Goal: Task Accomplishment & Management: Use online tool/utility

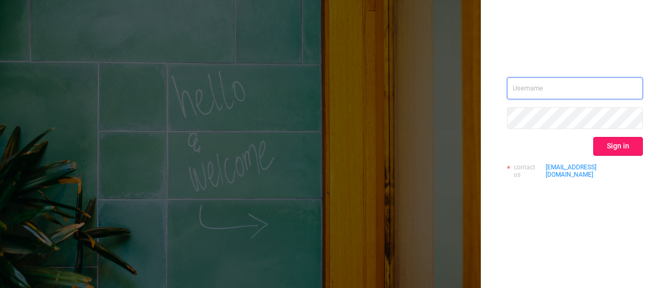
type input "[EMAIL_ADDRESS][DOMAIN_NAME]"
click at [619, 144] on button "Sign in" at bounding box center [618, 146] width 50 height 19
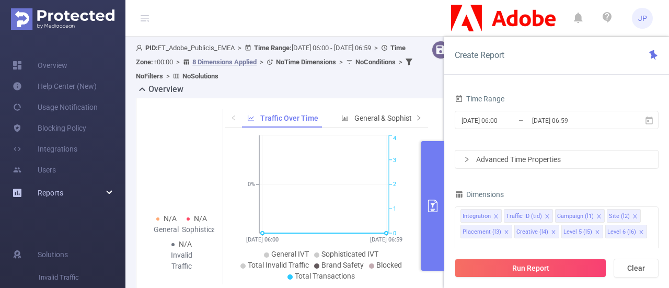
click at [110, 188] on div "Reports" at bounding box center [62, 192] width 125 height 21
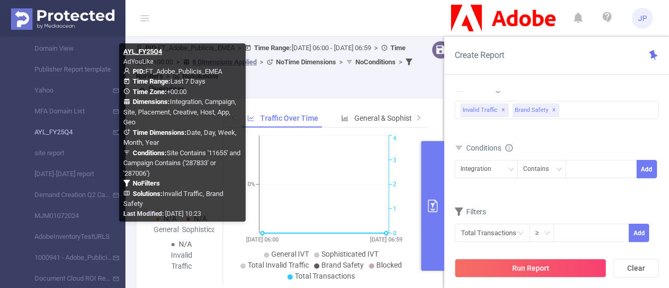
click at [62, 135] on link "AYL_FY25Q4" at bounding box center [67, 132] width 92 height 21
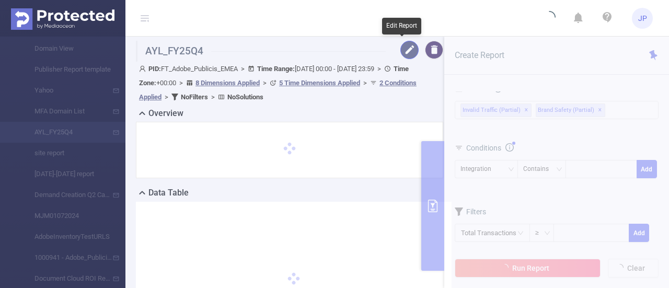
click at [404, 48] on button "button" at bounding box center [409, 50] width 18 height 18
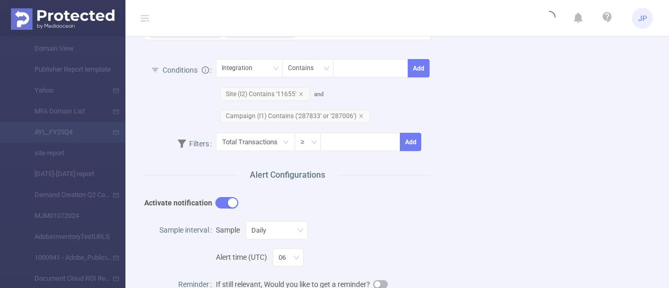
scroll to position [402, 0]
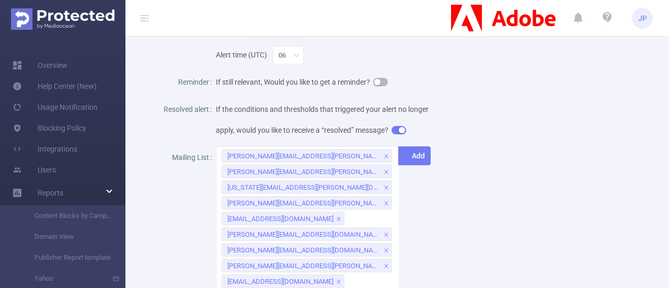
scroll to position [821, 0]
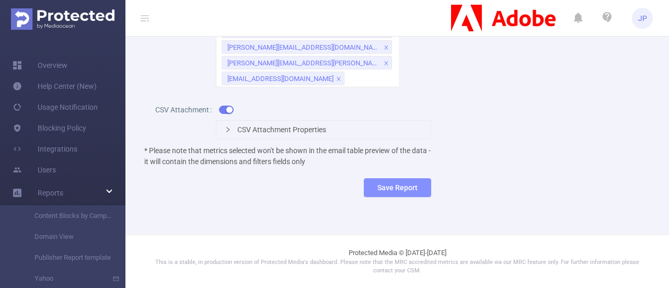
click at [375, 184] on button "Save Report" at bounding box center [397, 187] width 67 height 19
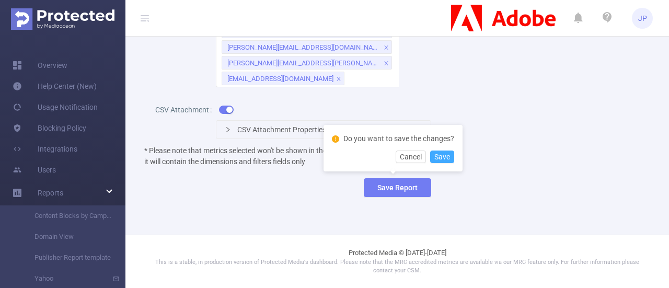
click at [449, 158] on button "Save" at bounding box center [442, 156] width 24 height 13
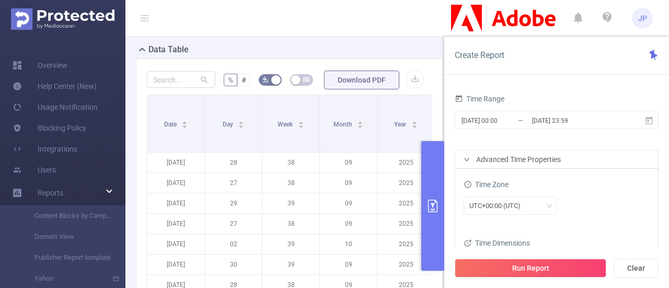
scroll to position [599, 0]
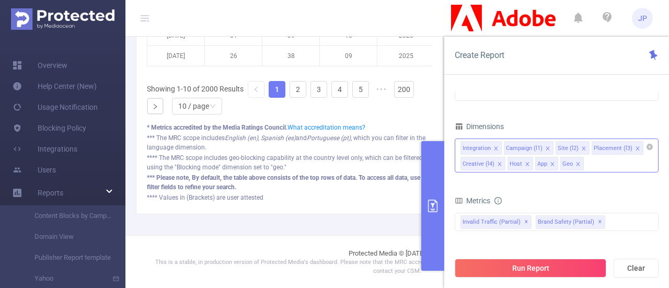
click at [495, 146] on icon "icon: close" at bounding box center [495, 148] width 5 height 5
click at [638, 147] on icon "icon: close" at bounding box center [640, 148] width 5 height 5
click at [500, 165] on icon "icon: close" at bounding box center [502, 163] width 5 height 5
click at [480, 161] on icon "icon: close" at bounding box center [477, 164] width 5 height 6
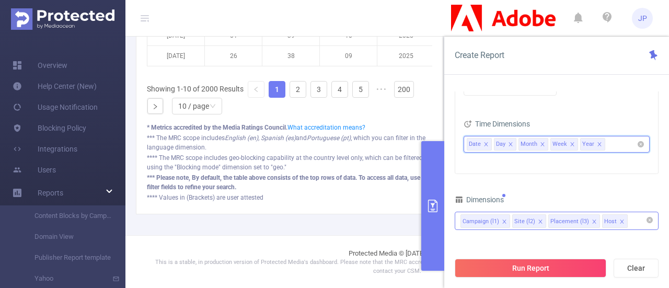
click at [509, 145] on icon "icon: close" at bounding box center [510, 144] width 5 height 5
click at [517, 144] on icon "icon: close" at bounding box center [517, 144] width 5 height 5
click at [517, 144] on li "Week" at bounding box center [508, 144] width 28 height 13
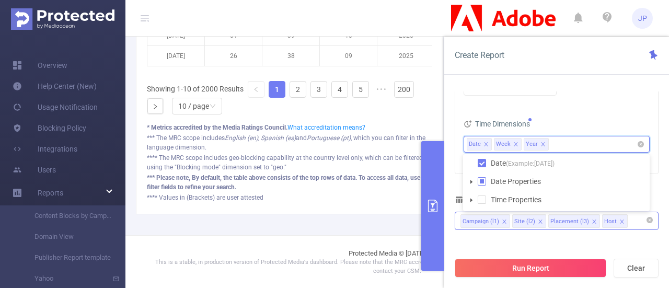
click at [517, 144] on li "Week" at bounding box center [508, 144] width 28 height 13
click at [515, 143] on icon "icon: close" at bounding box center [515, 144] width 5 height 5
click at [512, 144] on icon "icon: close" at bounding box center [513, 144] width 4 height 4
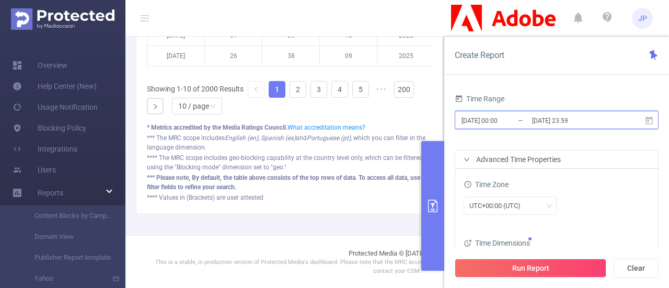
click at [649, 119] on icon at bounding box center [648, 120] width 7 height 8
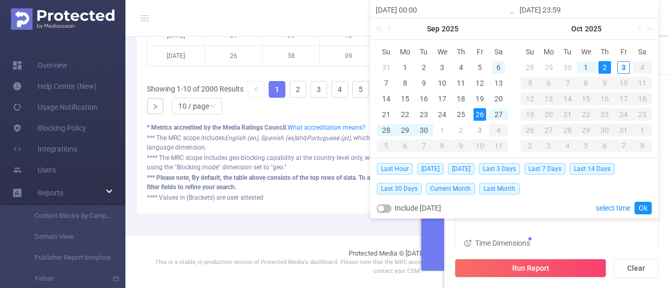
click at [494, 67] on div "6" at bounding box center [498, 67] width 13 height 13
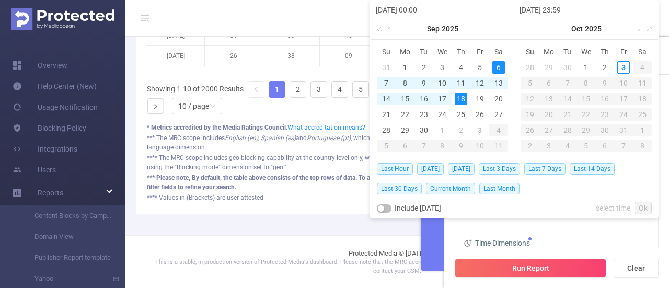
click at [458, 97] on div "18" at bounding box center [460, 98] width 13 height 13
type input "[DATE] 00:00"
type input "[DATE] 23:59"
type input "[DATE] 00:00"
type input "[DATE] 23:59"
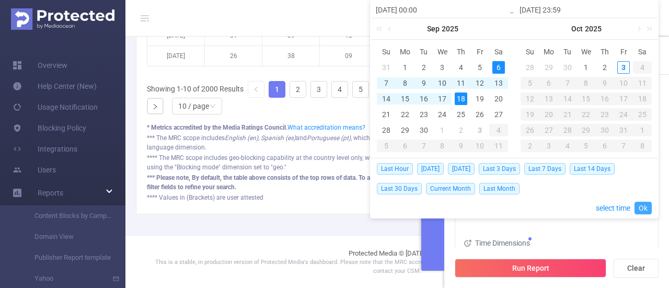
click at [641, 203] on link "Ok" at bounding box center [642, 208] width 17 height 13
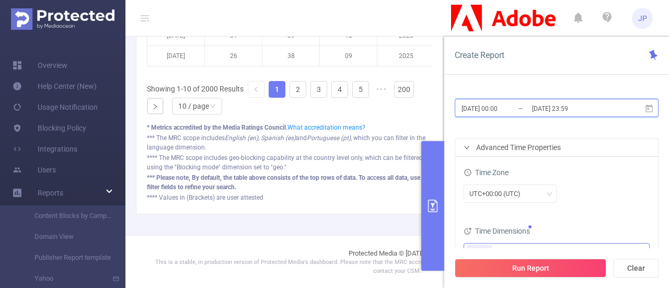
click at [648, 110] on icon at bounding box center [648, 108] width 9 height 9
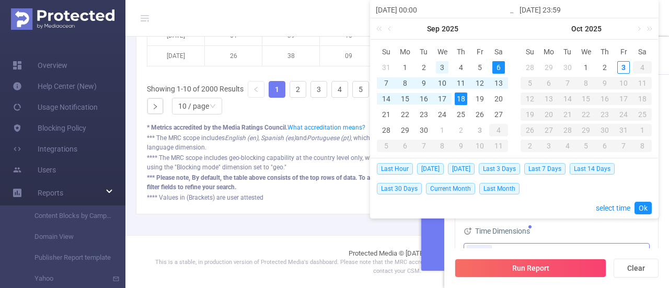
click at [441, 65] on div "3" at bounding box center [442, 67] width 13 height 13
click at [461, 96] on div "18" at bounding box center [460, 98] width 13 height 13
type input "[DATE] 00:00"
click at [646, 204] on link "Ok" at bounding box center [642, 208] width 17 height 13
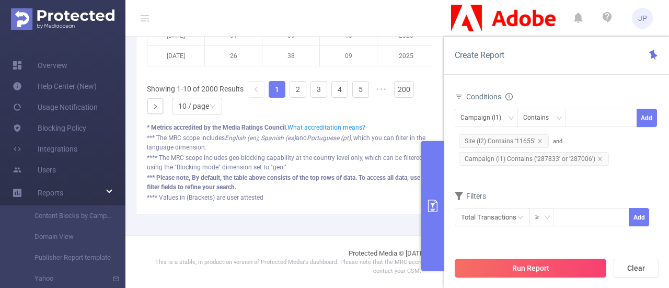
click at [516, 261] on button "Run Report" at bounding box center [529, 268] width 151 height 19
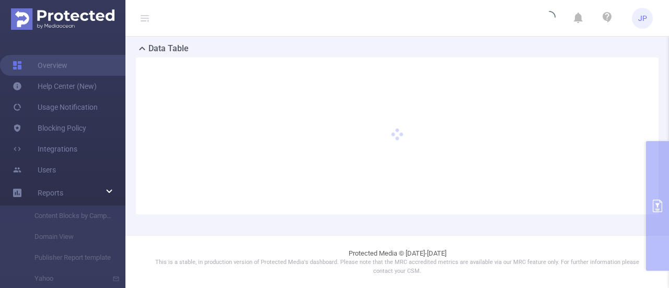
scroll to position [104, 0]
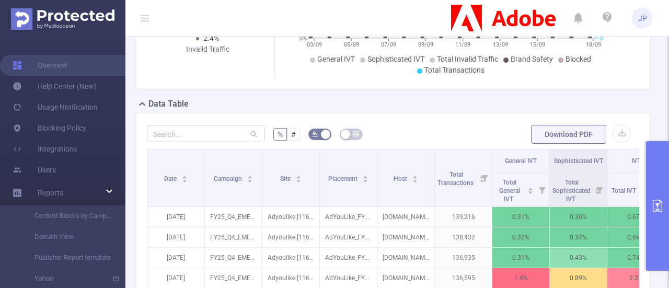
scroll to position [193, 0]
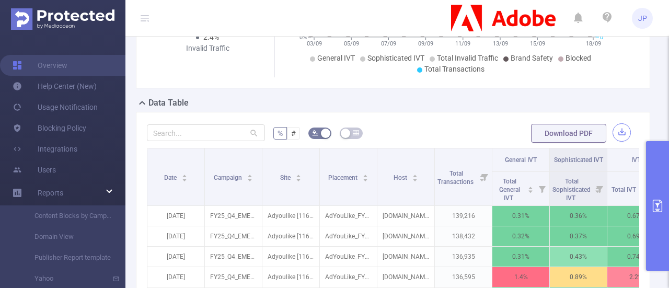
click at [612, 134] on button "button" at bounding box center [621, 132] width 18 height 18
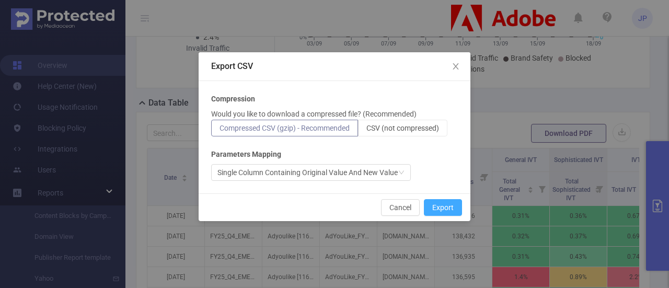
click at [442, 214] on button "Export" at bounding box center [443, 207] width 38 height 17
